Goal: Information Seeking & Learning: Learn about a topic

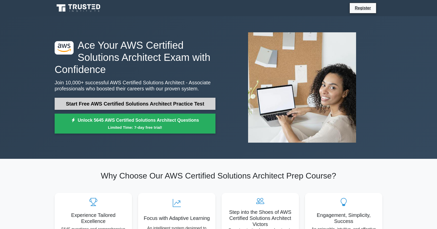
click at [190, 98] on link "Start Free AWS Certified Solutions Architect Practice Test" at bounding box center [135, 104] width 161 height 12
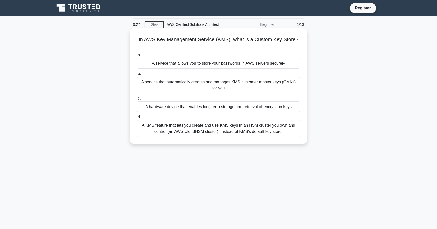
click at [200, 125] on div "A KMS feature that lets you create and use KMS keys in an HSM cluster you own a…" at bounding box center [219, 128] width 164 height 17
click at [137, 119] on input "d. A KMS feature that lets you create and use KMS keys in an HSM cluster you ow…" at bounding box center [137, 117] width 0 height 3
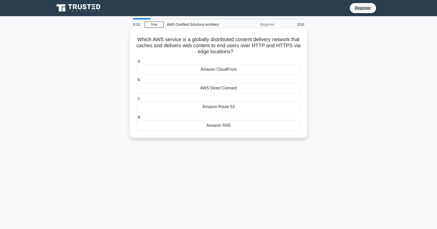
click at [242, 67] on div "Amazon CloudFront" at bounding box center [219, 69] width 164 height 11
click at [137, 63] on input "a. Amazon CloudFront" at bounding box center [137, 61] width 0 height 3
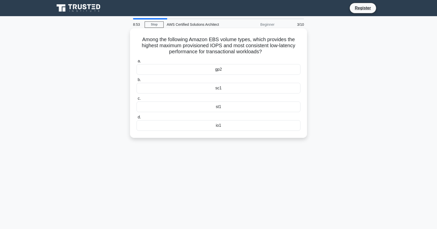
click at [223, 123] on div "io1" at bounding box center [219, 125] width 164 height 11
click at [137, 119] on input "d. io1" at bounding box center [137, 117] width 0 height 3
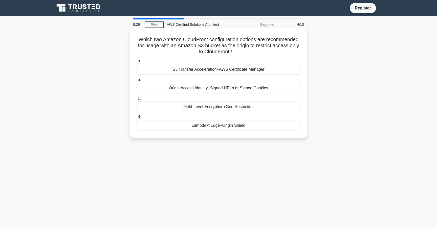
click at [213, 72] on div "S3 Transfer Acceleration+AWS Certificate Manager" at bounding box center [219, 69] width 164 height 11
click at [137, 63] on input "a. S3 Transfer Acceleration+AWS Certificate Manager" at bounding box center [137, 61] width 0 height 3
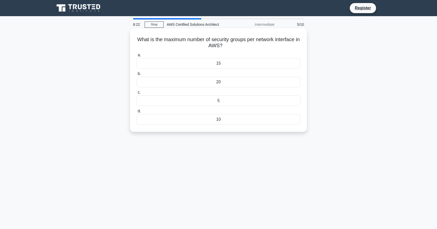
click at [212, 119] on div "10" at bounding box center [219, 119] width 164 height 11
click at [137, 113] on input "d. 10" at bounding box center [137, 111] width 0 height 3
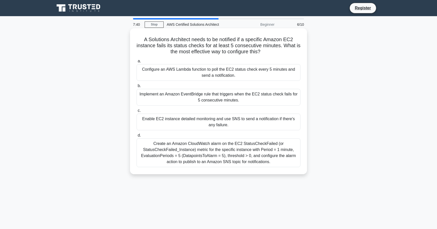
click at [221, 96] on div "Implement an Amazon EventBridge rule that triggers when the EC2 status check fa…" at bounding box center [219, 97] width 164 height 17
click at [137, 88] on input "b. Implement an Amazon EventBridge rule that triggers when the EC2 status check…" at bounding box center [137, 85] width 0 height 3
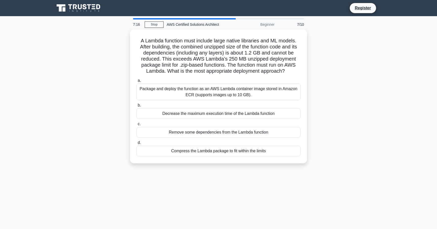
click at [221, 96] on div "Package and deploy the function as an AWS Lambda container image stored in Amaz…" at bounding box center [219, 92] width 164 height 17
click at [137, 82] on input "a. Package and deploy the function as an AWS Lambda container image stored in A…" at bounding box center [137, 80] width 0 height 3
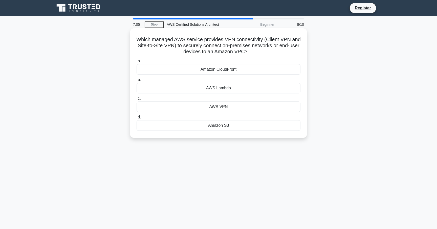
click at [245, 110] on div "AWS VPN" at bounding box center [219, 107] width 164 height 11
click at [137, 100] on input "c. AWS VPN" at bounding box center [137, 98] width 0 height 3
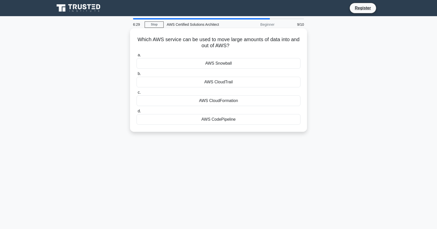
click at [237, 84] on div "AWS CloudTrail" at bounding box center [219, 82] width 164 height 11
click at [137, 76] on input "b. AWS CloudTrail" at bounding box center [137, 73] width 0 height 3
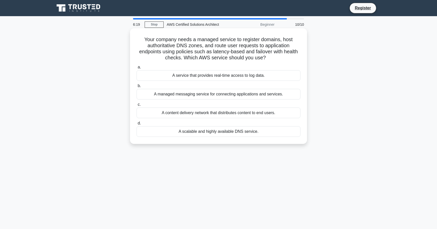
click at [232, 134] on div "A scalable and highly available DNS service." at bounding box center [219, 131] width 164 height 11
click at [137, 125] on input "d. A scalable and highly available DNS service." at bounding box center [137, 123] width 0 height 3
